Goal: Navigation & Orientation: Find specific page/section

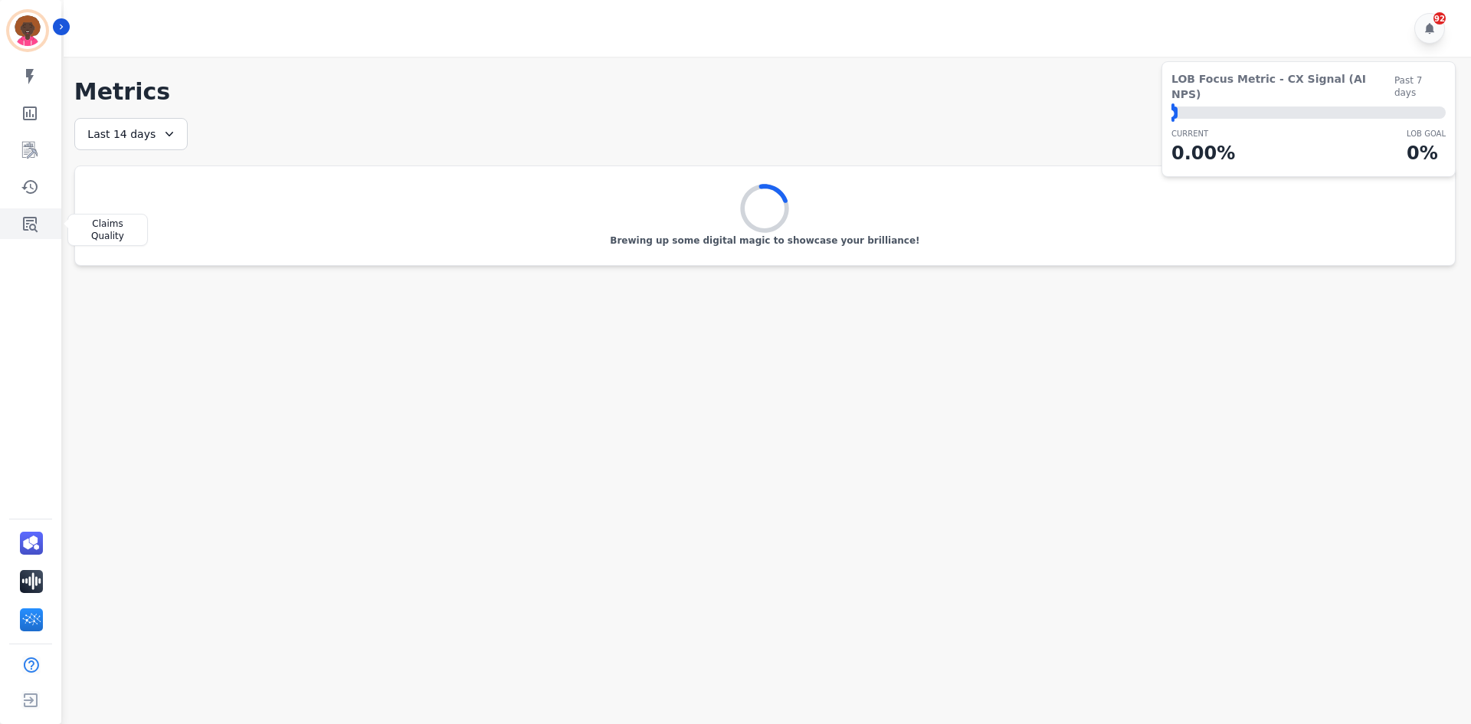
click at [29, 228] on icon "Sidebar" at bounding box center [30, 224] width 18 height 18
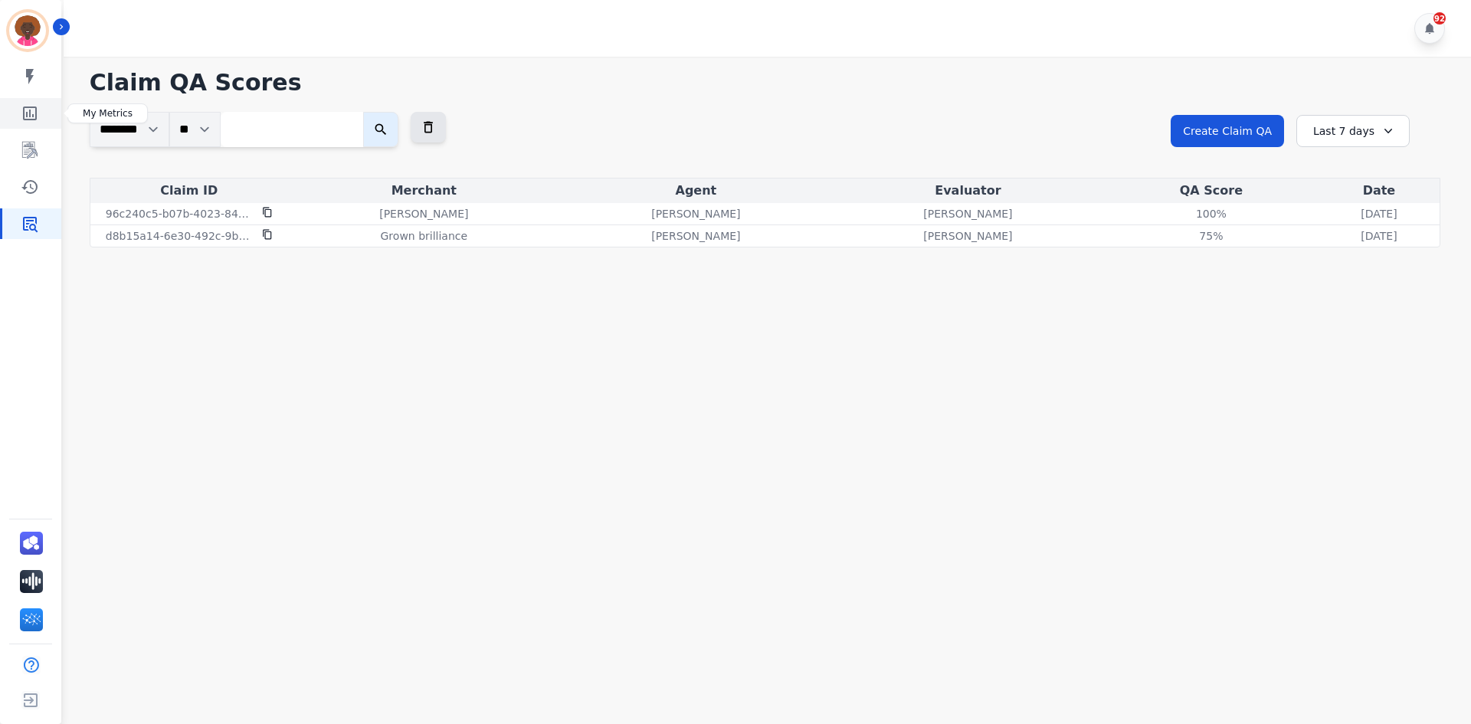
click at [41, 113] on link "Sidebar" at bounding box center [31, 113] width 59 height 31
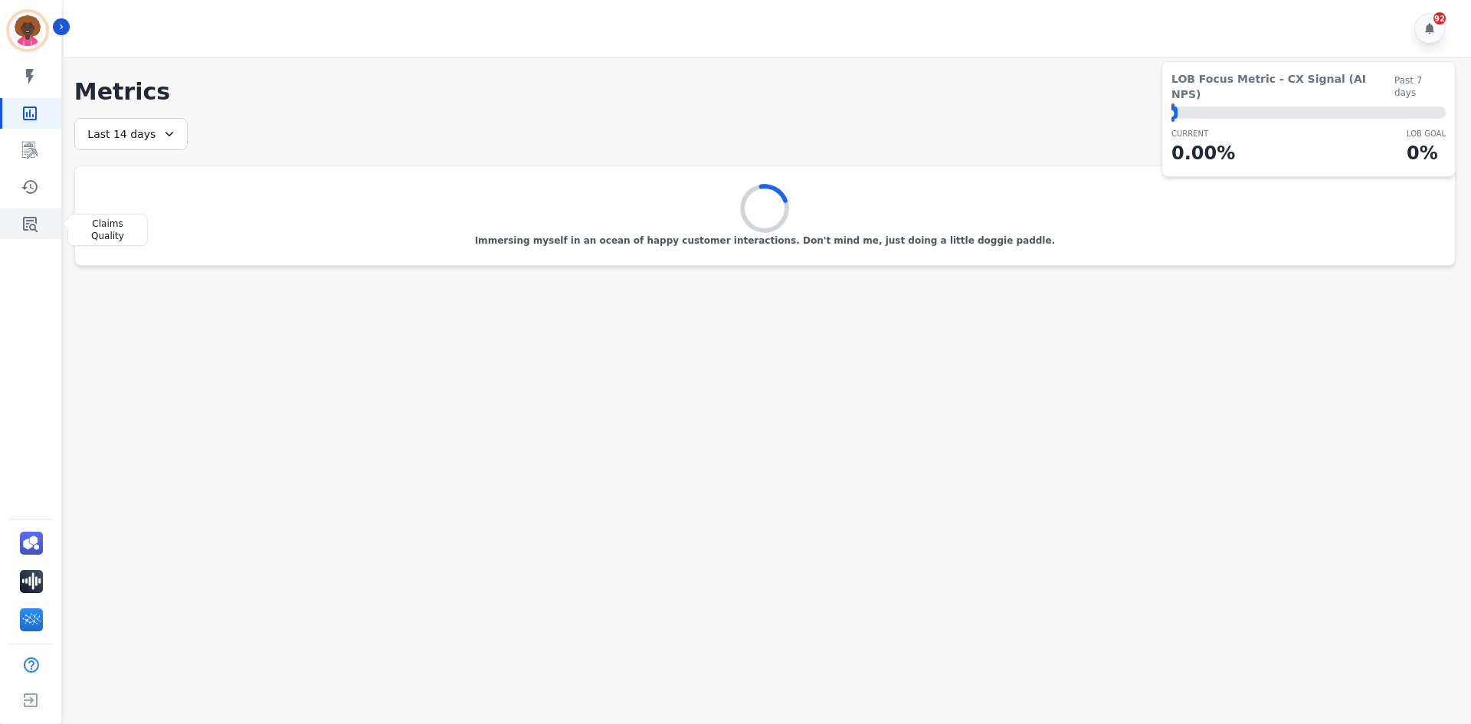
click at [34, 225] on icon "Sidebar" at bounding box center [30, 224] width 15 height 15
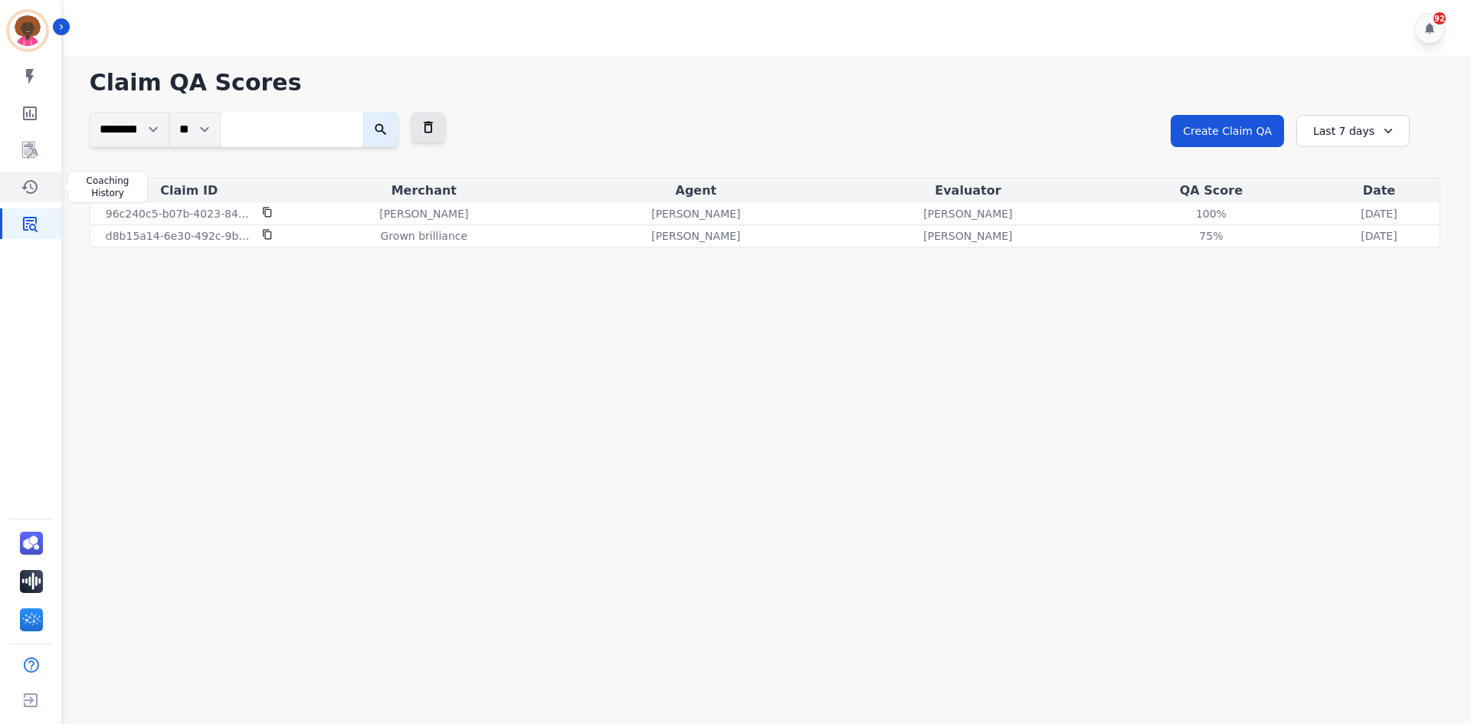
click at [34, 180] on icon "Sidebar" at bounding box center [30, 187] width 18 height 18
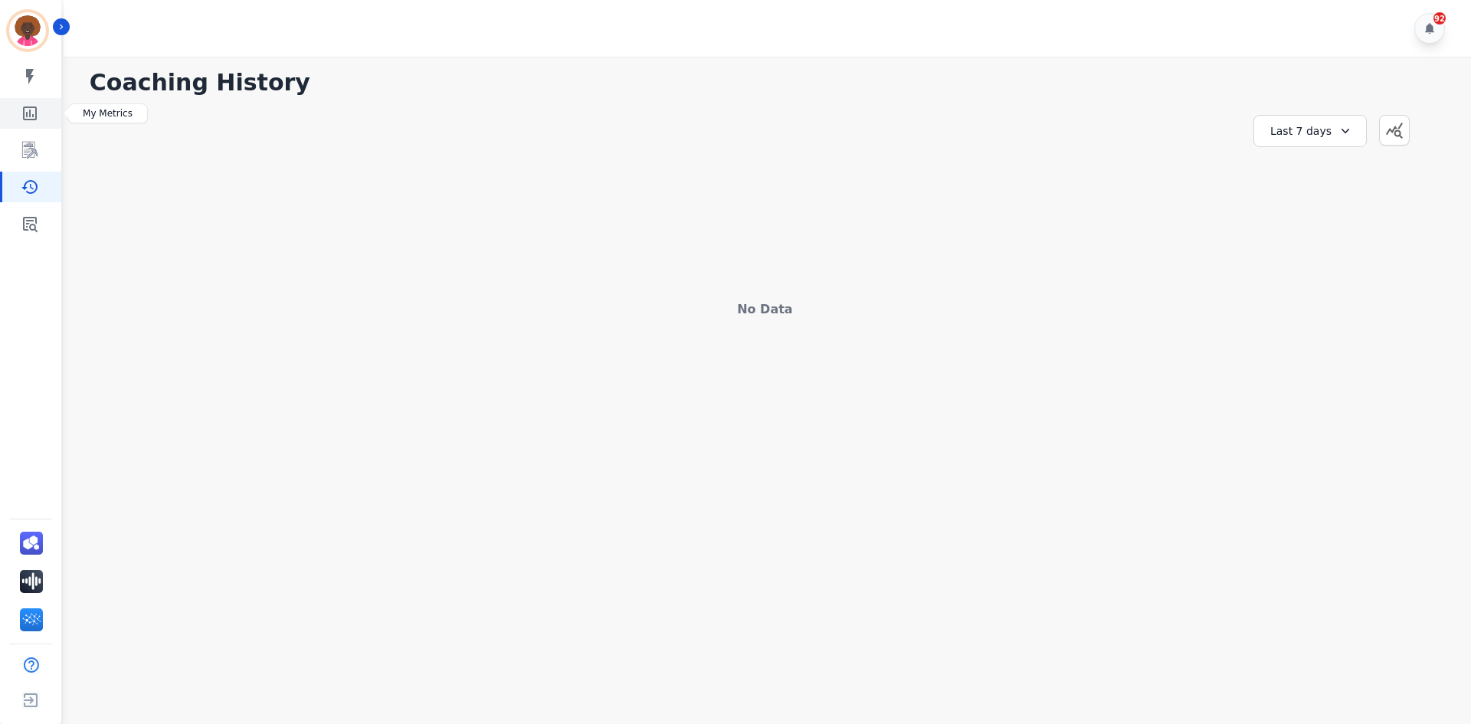
click at [41, 116] on link "Sidebar" at bounding box center [31, 113] width 59 height 31
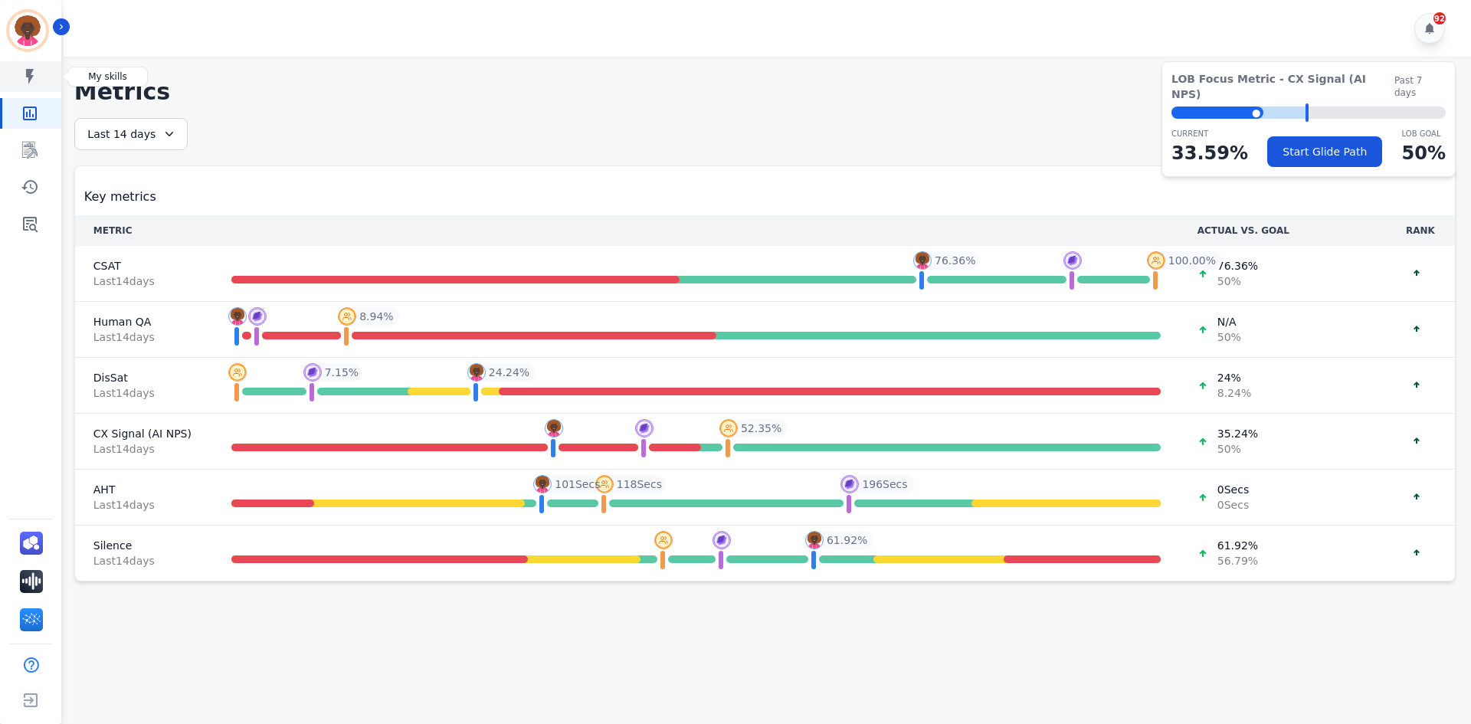
click at [39, 73] on link "Sidebar" at bounding box center [31, 76] width 59 height 31
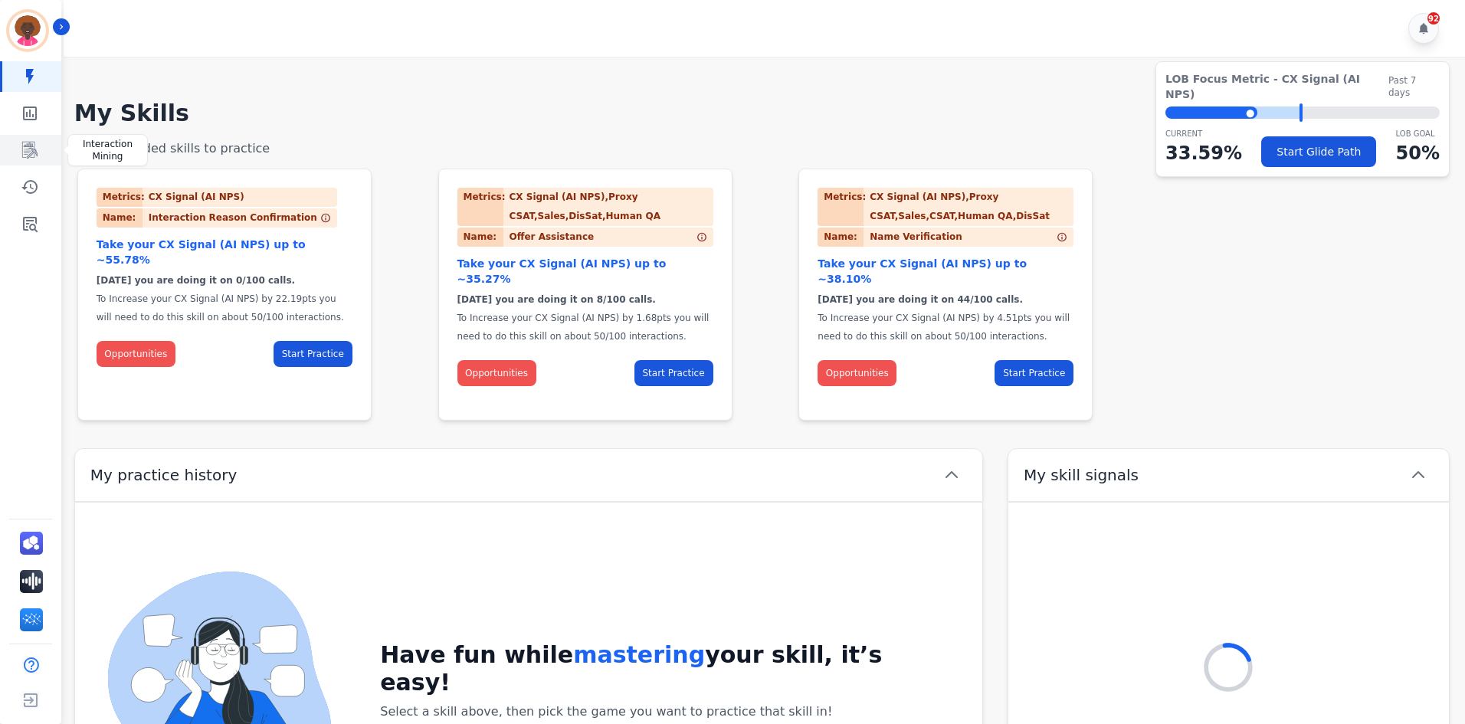
click at [28, 150] on icon "Sidebar" at bounding box center [30, 150] width 18 height 18
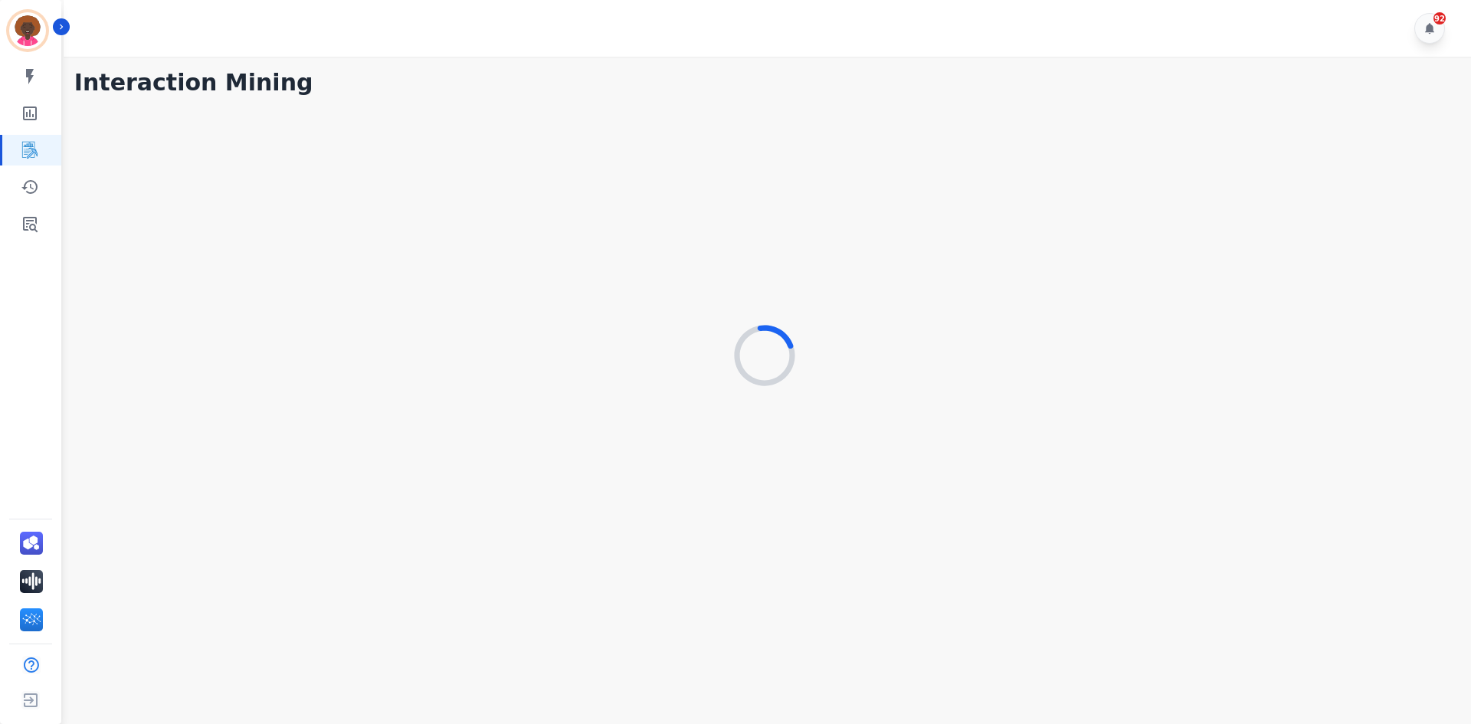
click at [34, 206] on div "My skills My Metrics Interaction Mining Coaching History Claims Quality" at bounding box center [30, 150] width 61 height 178
click at [28, 185] on icon "Sidebar" at bounding box center [30, 187] width 18 height 18
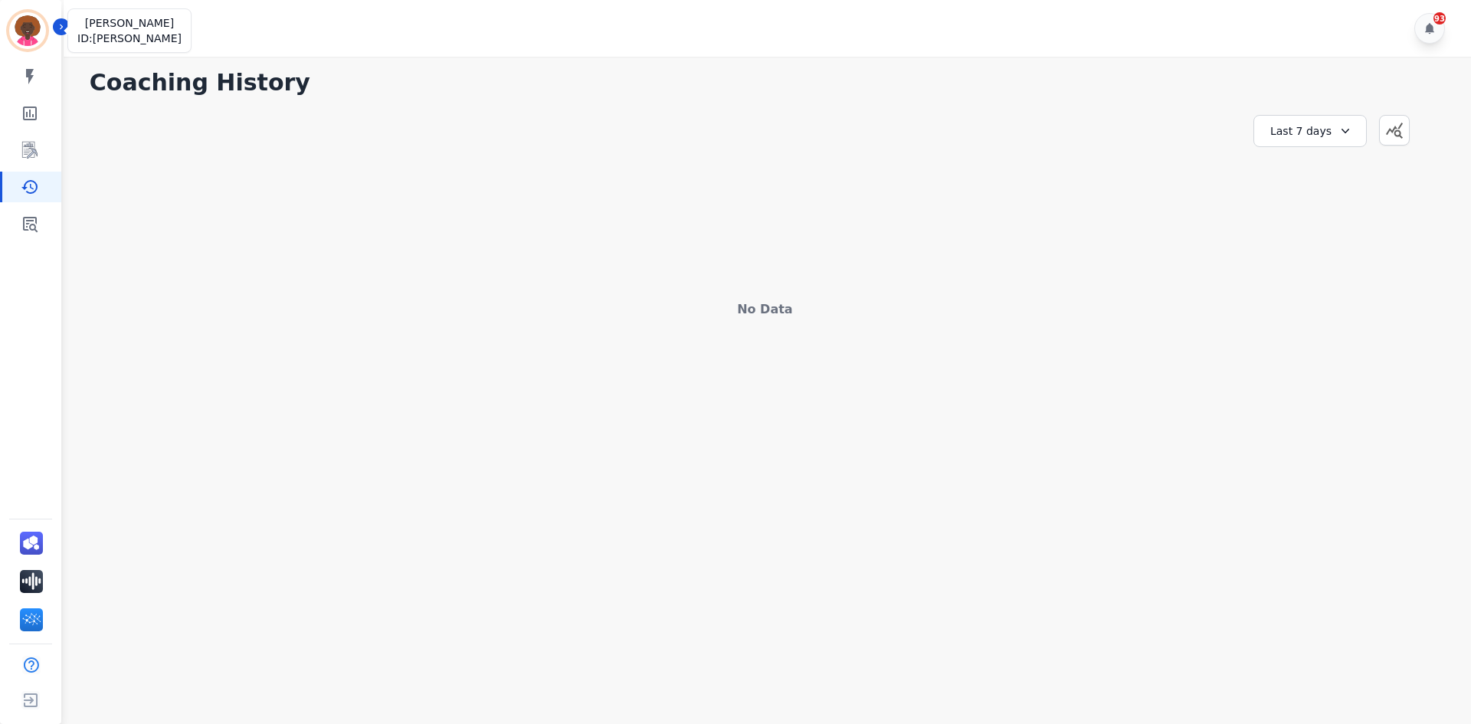
click at [38, 21] on img "Sidebar" at bounding box center [27, 30] width 37 height 37
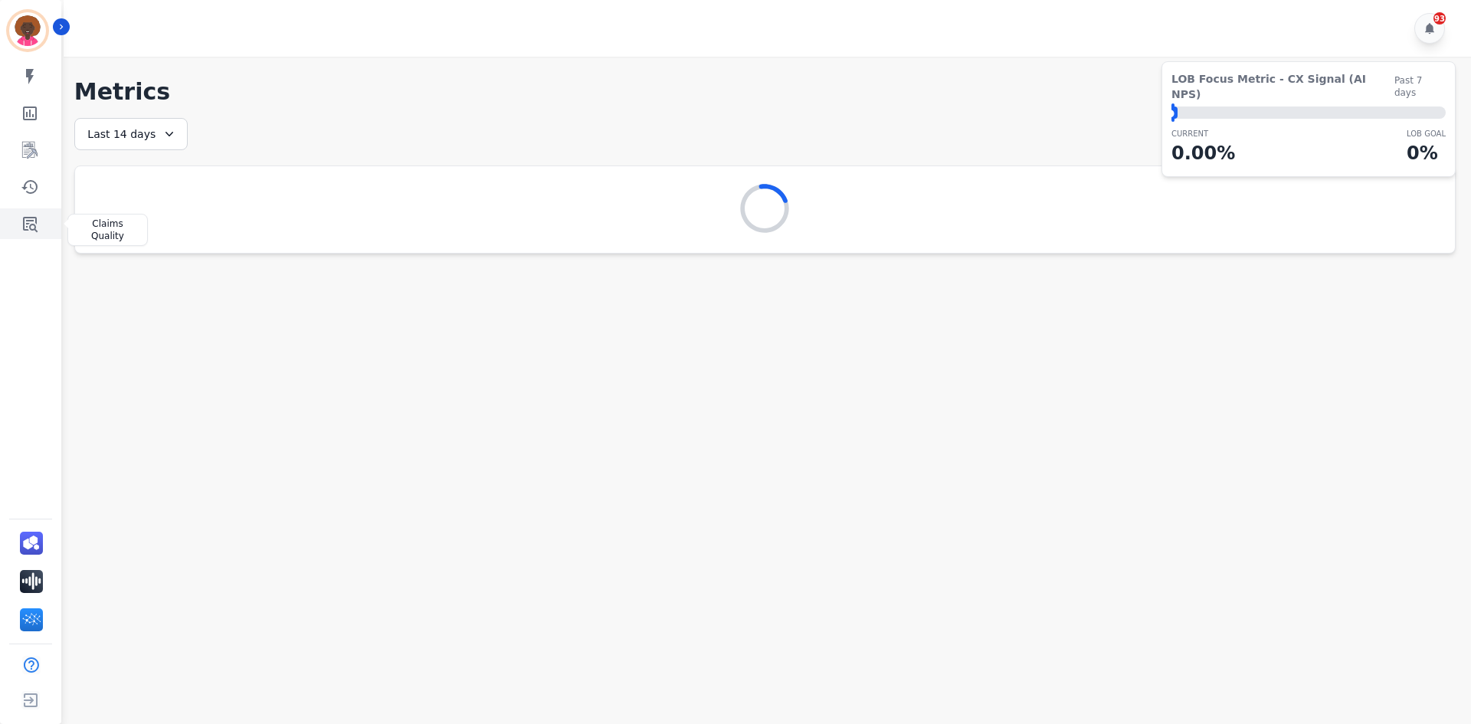
click at [28, 228] on icon "Sidebar" at bounding box center [30, 224] width 15 height 15
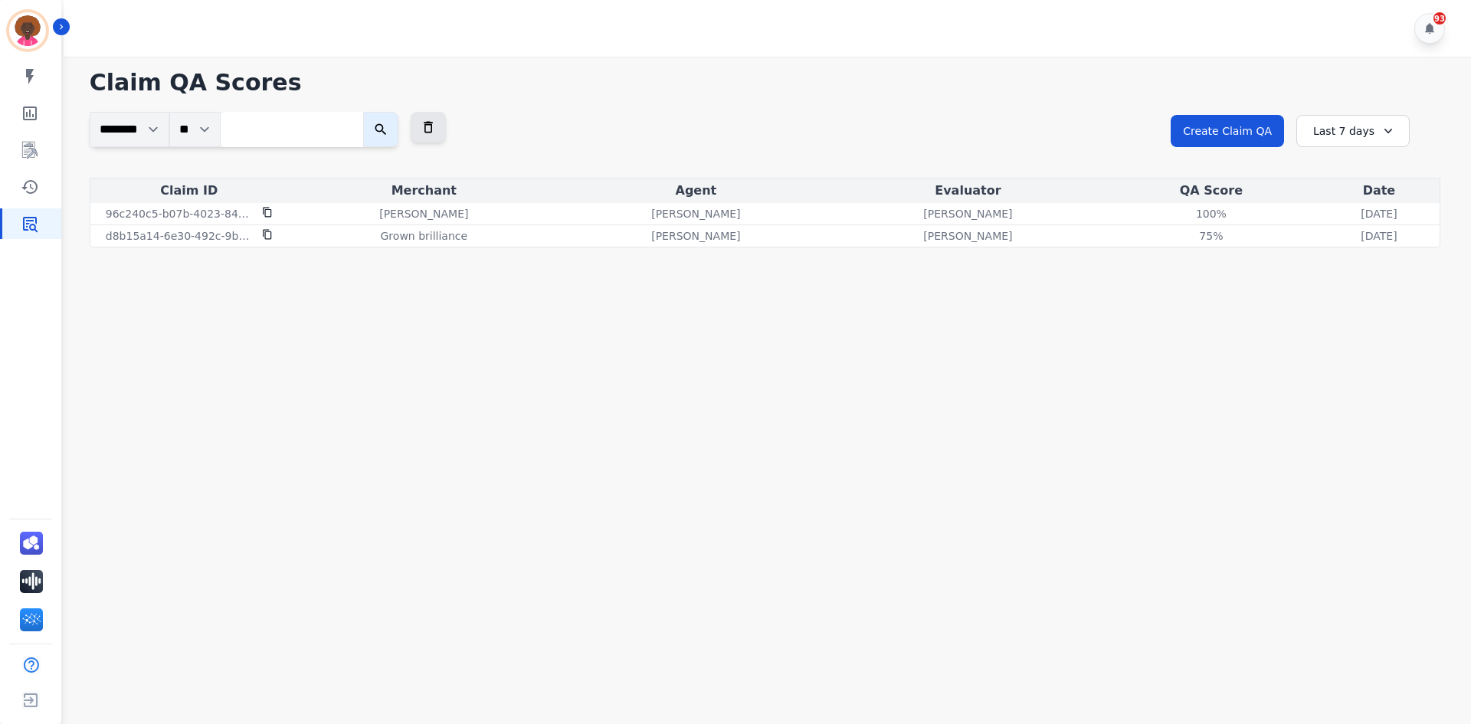
drag, startPoint x: 1353, startPoint y: 120, endPoint x: 1346, endPoint y: 154, distance: 35.3
click at [1351, 121] on div "Last 7 days" at bounding box center [1353, 131] width 113 height 32
click at [1346, 249] on li "Last 14 days" at bounding box center [1363, 242] width 77 height 15
click at [1355, 120] on div "Last 14 days" at bounding box center [1353, 131] width 113 height 32
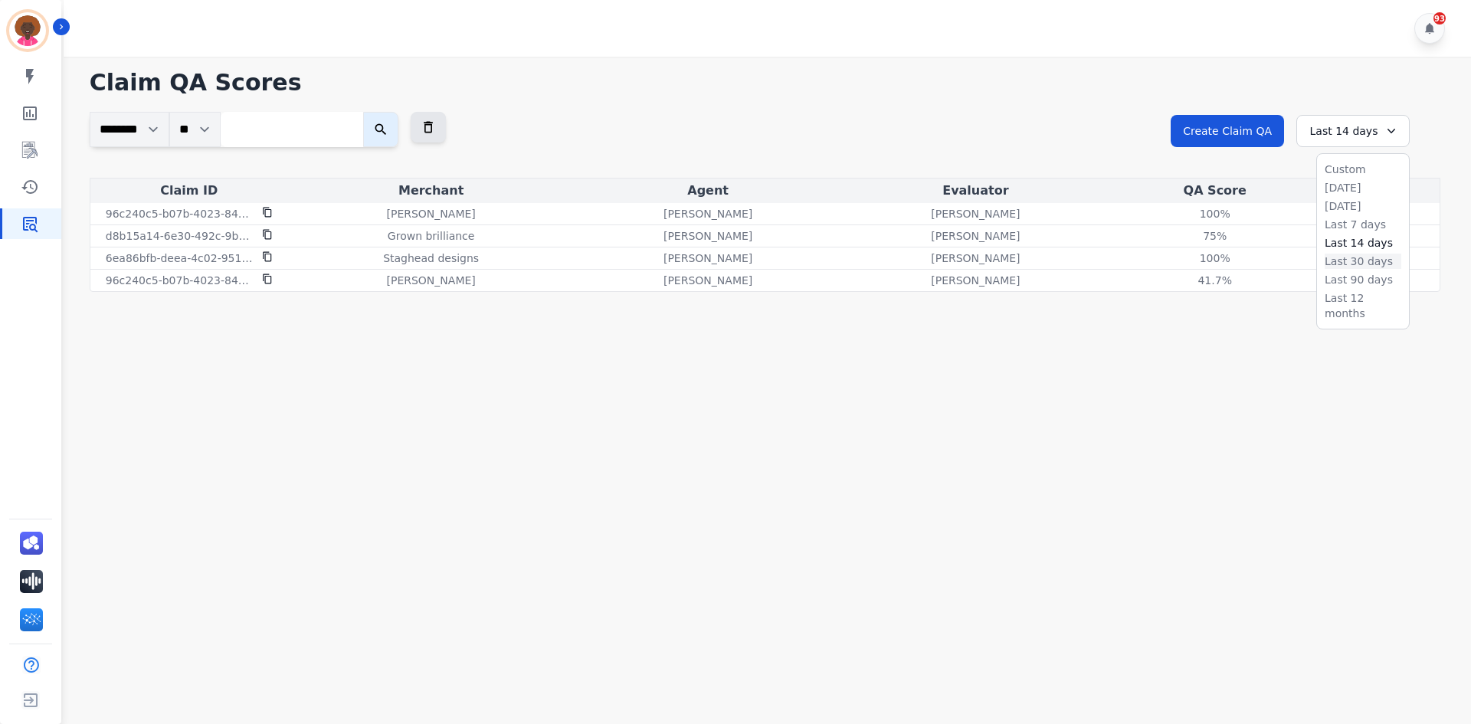
click at [1346, 258] on li "Last 30 days" at bounding box center [1363, 261] width 77 height 15
